Goal: Transaction & Acquisition: Purchase product/service

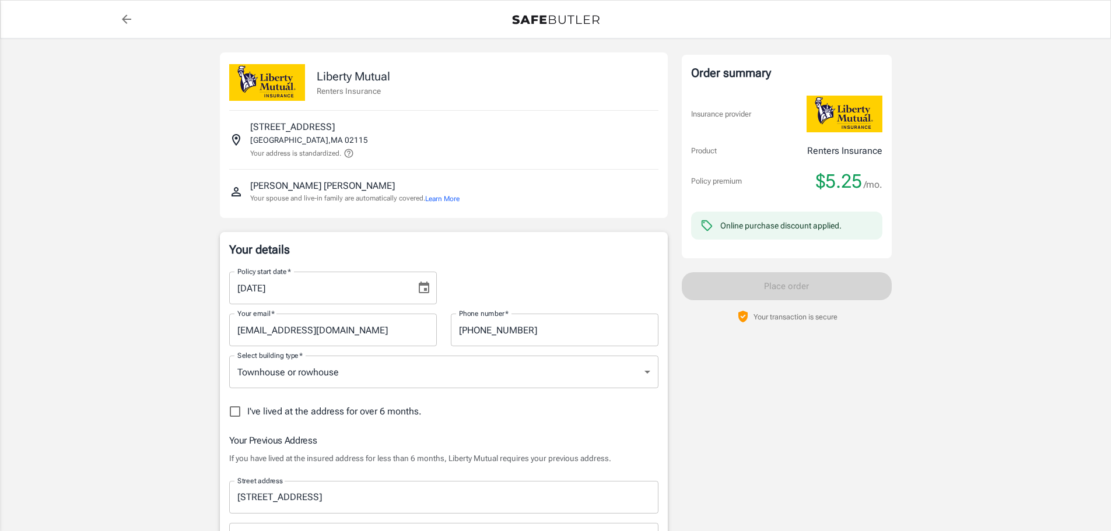
select select "LA"
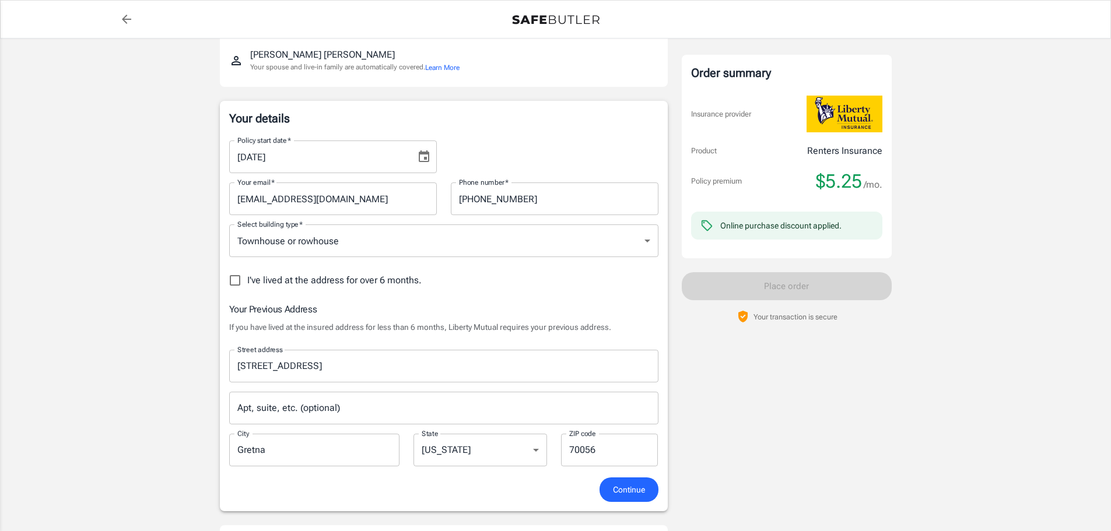
scroll to position [155, 0]
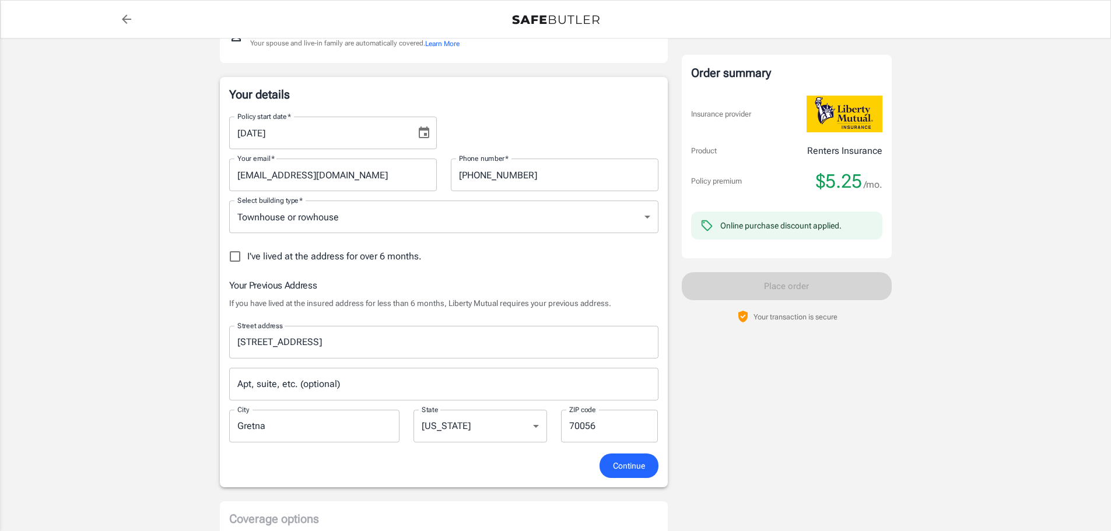
click at [423, 131] on icon "Choose date, selected date is Aug 19, 2025" at bounding box center [424, 133] width 14 height 14
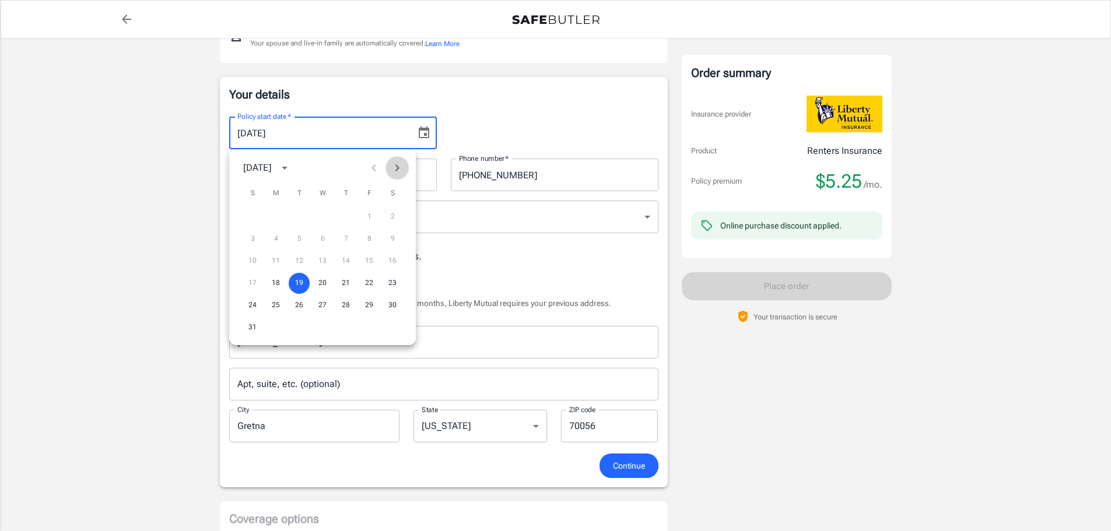
click at [395, 166] on icon "Next month" at bounding box center [397, 168] width 14 height 14
click at [272, 216] on button "1" at bounding box center [275, 216] width 21 height 21
type input "[DATE]"
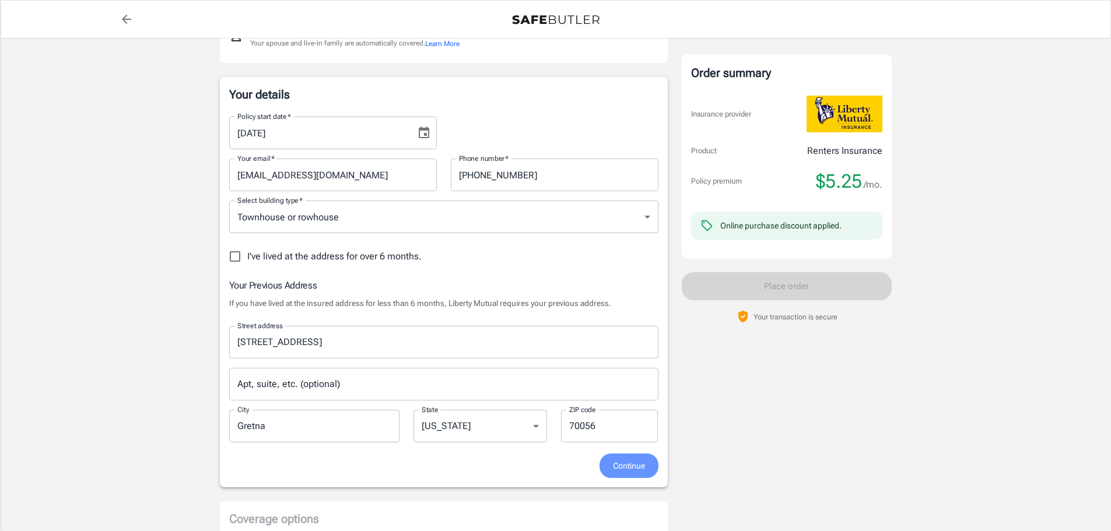
click at [640, 465] on span "Continue" at bounding box center [629, 466] width 32 height 15
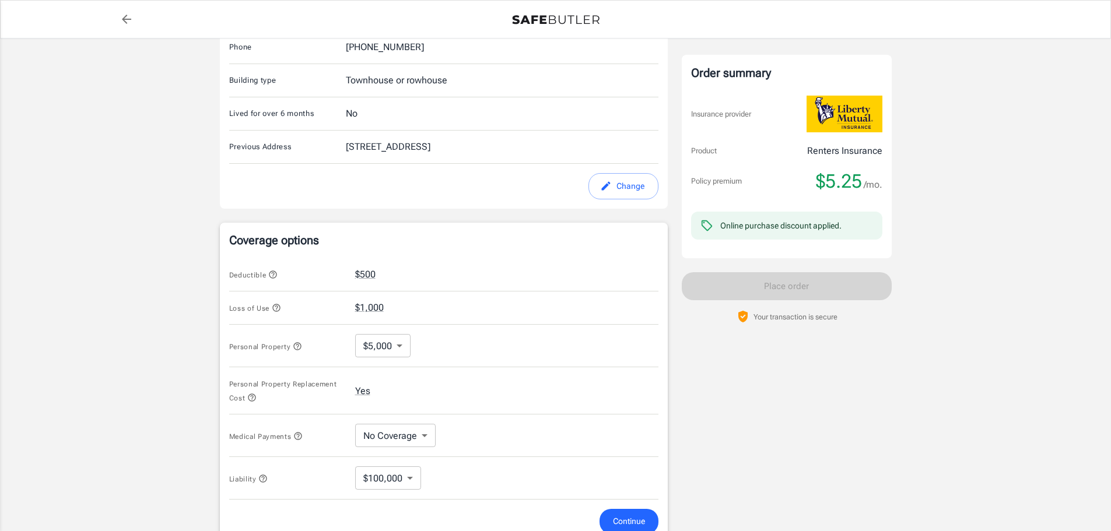
scroll to position [420, 0]
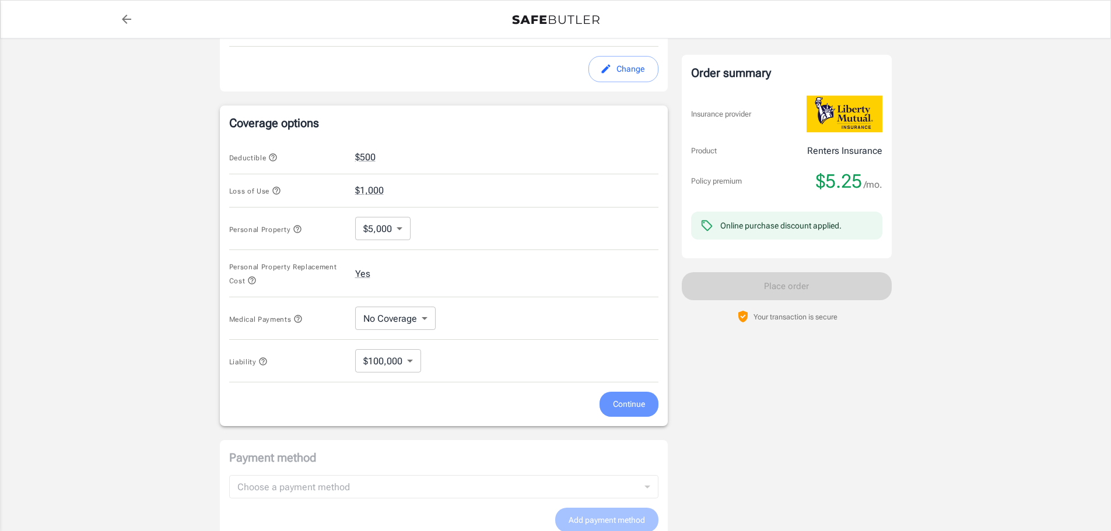
click at [614, 404] on span "Continue" at bounding box center [629, 404] width 32 height 15
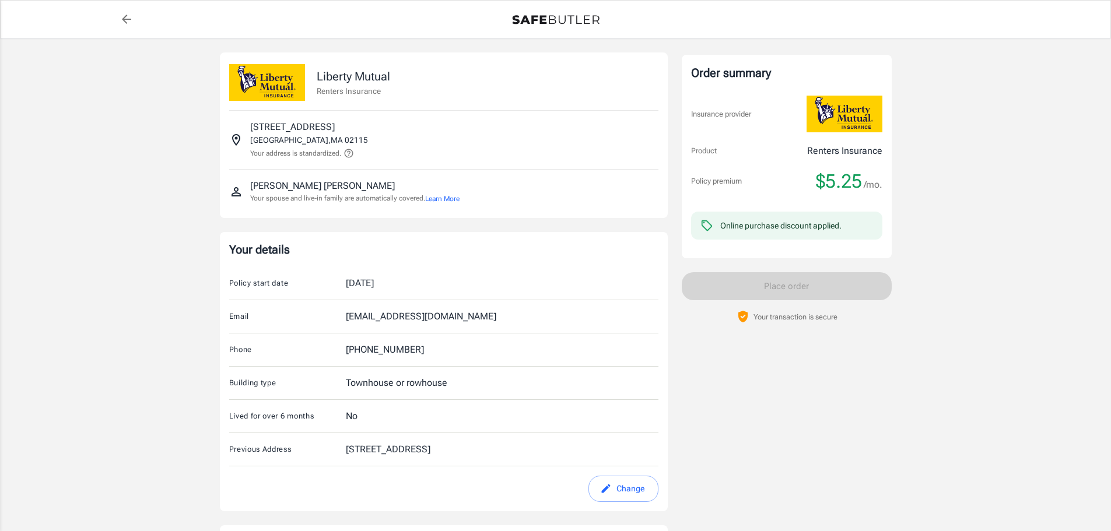
scroll to position [506, 0]
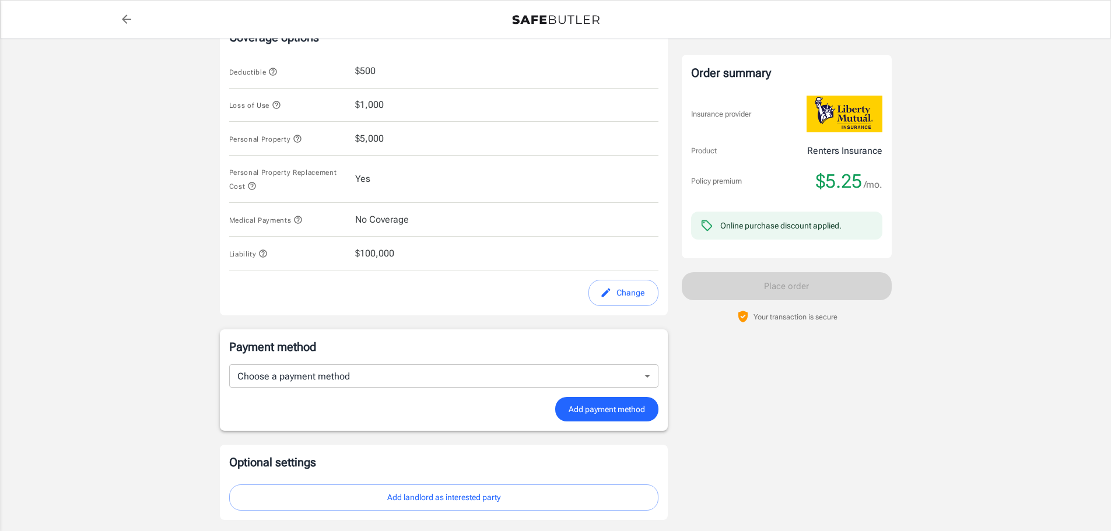
click at [420, 246] on div "Liability $100,000" at bounding box center [443, 254] width 429 height 34
click at [261, 251] on icon "button" at bounding box center [264, 254] width 8 height 8
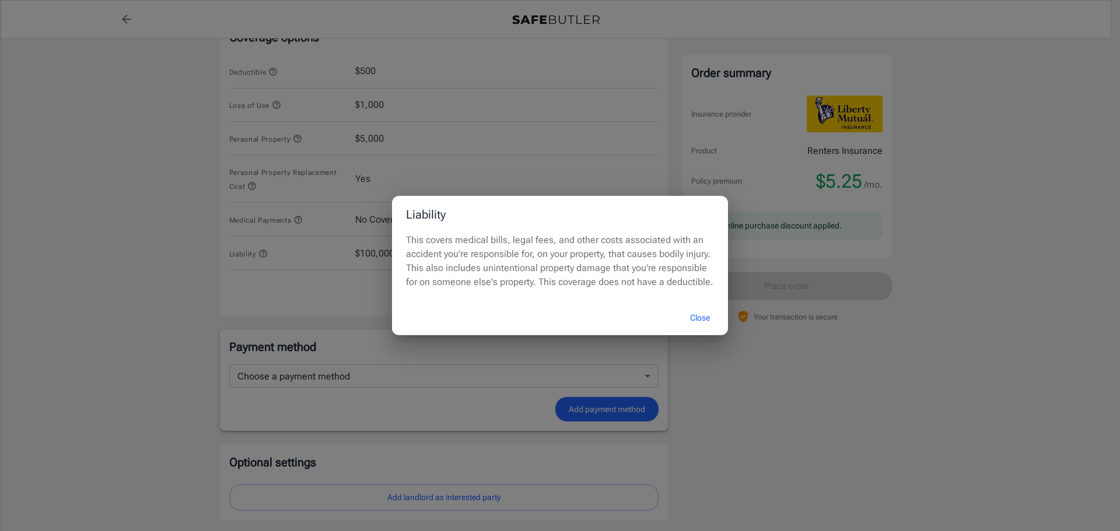
click at [698, 318] on button "Close" at bounding box center [700, 318] width 47 height 25
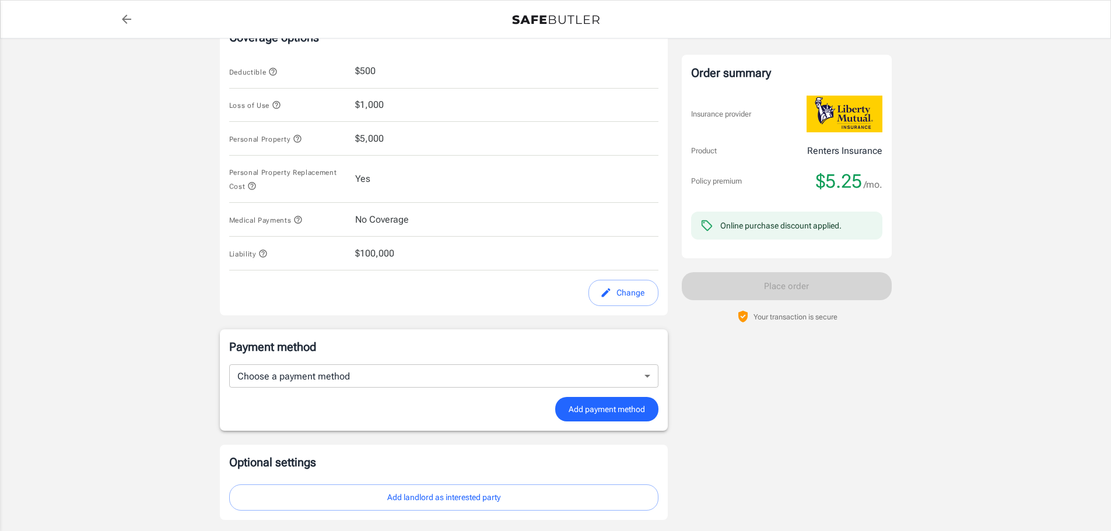
click at [628, 291] on button "Change" at bounding box center [623, 293] width 70 height 26
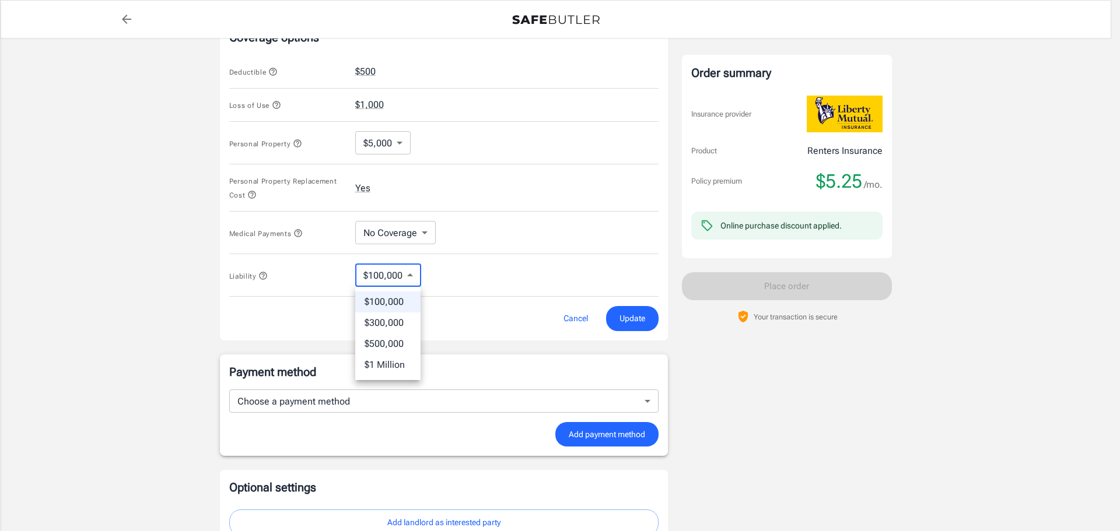
click at [411, 273] on body "Policy premium $ 5.25 /mo Liberty Mutual Renters Insurance [STREET_ADDRESS] You…" at bounding box center [560, 67] width 1120 height 1147
click at [394, 322] on li "$300,000" at bounding box center [387, 323] width 65 height 21
type input "300000"
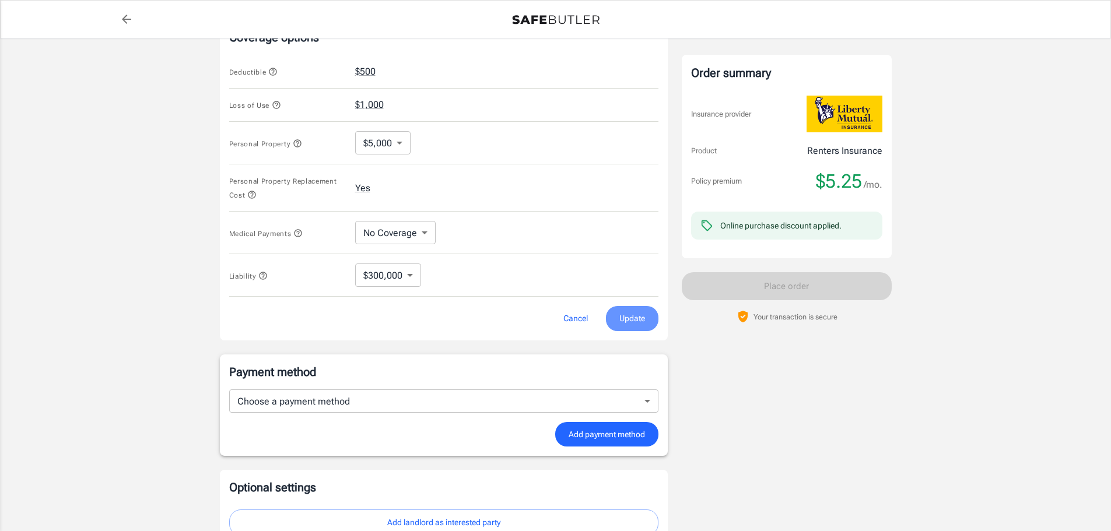
click at [637, 317] on span "Update" at bounding box center [632, 318] width 26 height 15
